Goal: Task Accomplishment & Management: Complete application form

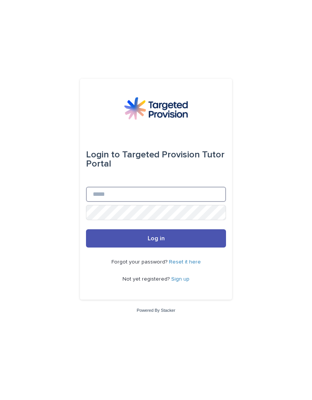
click at [89, 202] on input "Email" at bounding box center [156, 194] width 140 height 15
type input "**********"
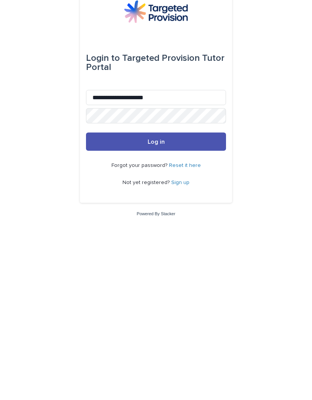
click at [152, 236] on span "Log in" at bounding box center [156, 239] width 17 height 6
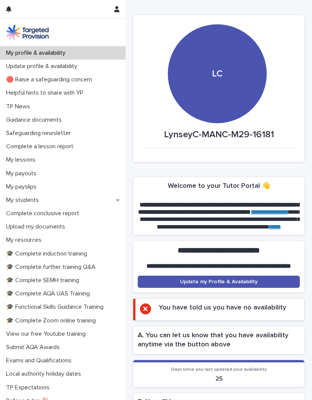
click at [27, 202] on p "My students" at bounding box center [24, 200] width 42 height 7
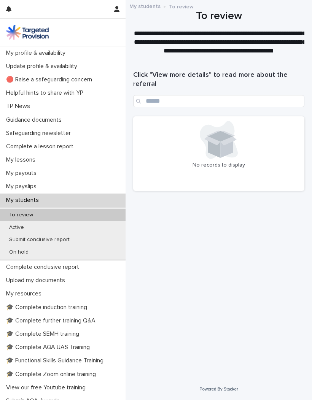
click at [10, 229] on p "Active" at bounding box center [16, 228] width 27 height 6
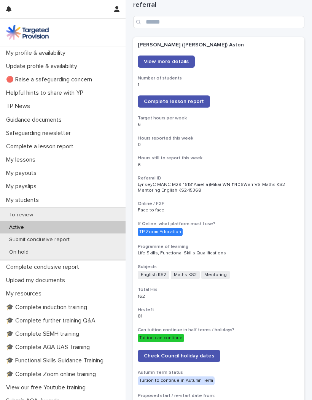
scroll to position [75, 0]
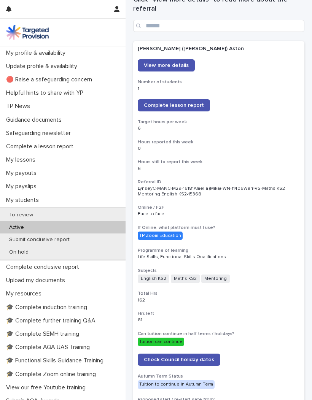
click at [188, 103] on span "Complete lesson report" at bounding box center [174, 105] width 60 height 5
